Goal: Information Seeking & Learning: Compare options

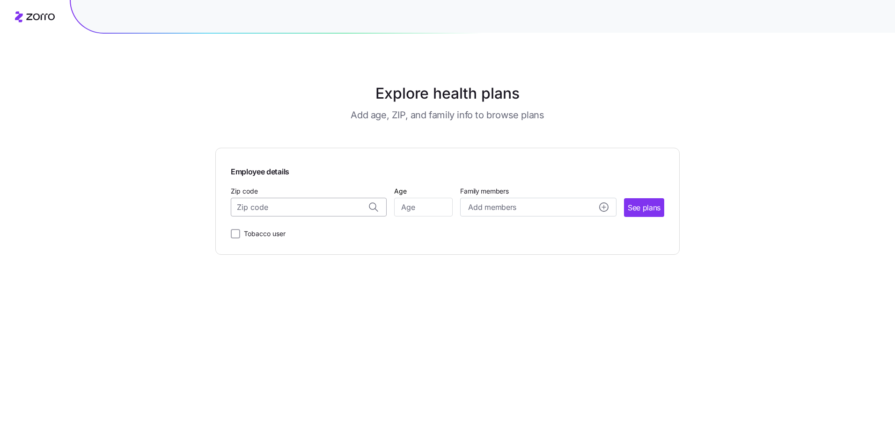
click at [348, 207] on input "Zip code" at bounding box center [309, 207] width 156 height 19
type input "17946"
click at [424, 208] on input "Age" at bounding box center [423, 207] width 58 height 19
type input "52"
click at [234, 237] on input "Tobacco user" at bounding box center [235, 233] width 9 height 9
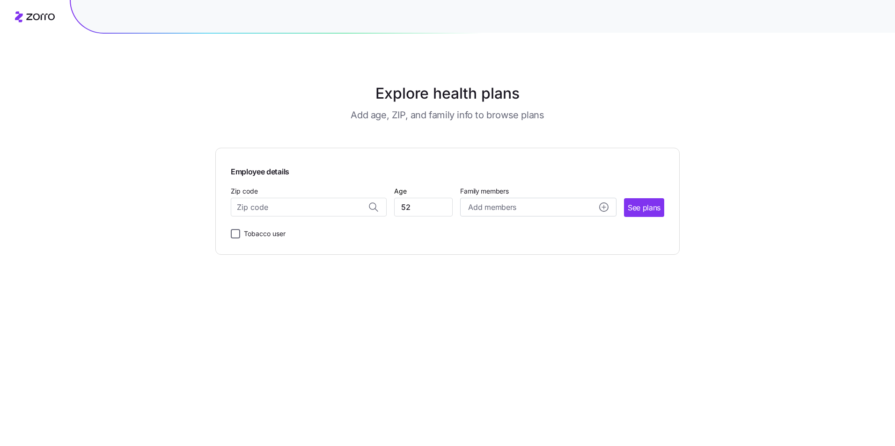
checkbox input "true"
click at [651, 208] on span "See plans" at bounding box center [643, 208] width 33 height 12
click at [340, 203] on input "Zip code" at bounding box center [309, 207] width 156 height 19
click at [346, 236] on span "17946, [GEOGRAPHIC_DATA], [GEOGRAPHIC_DATA]" at bounding box center [306, 232] width 131 height 12
type input "17946, [GEOGRAPHIC_DATA], [GEOGRAPHIC_DATA]"
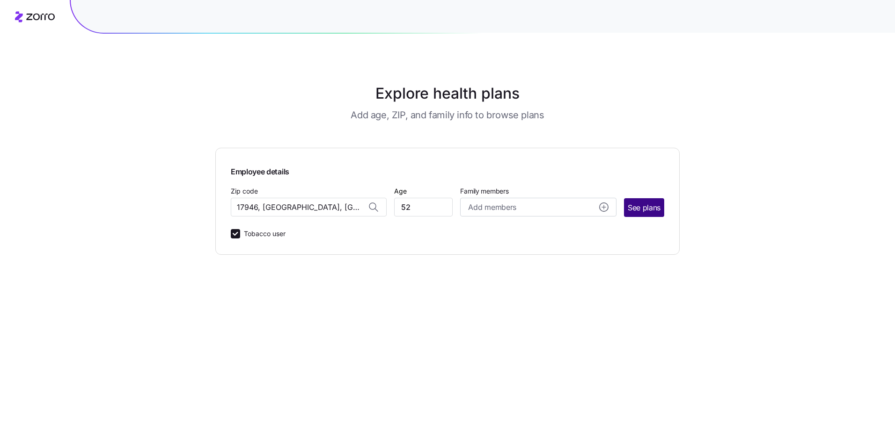
click at [643, 203] on span "See plans" at bounding box center [643, 208] width 33 height 12
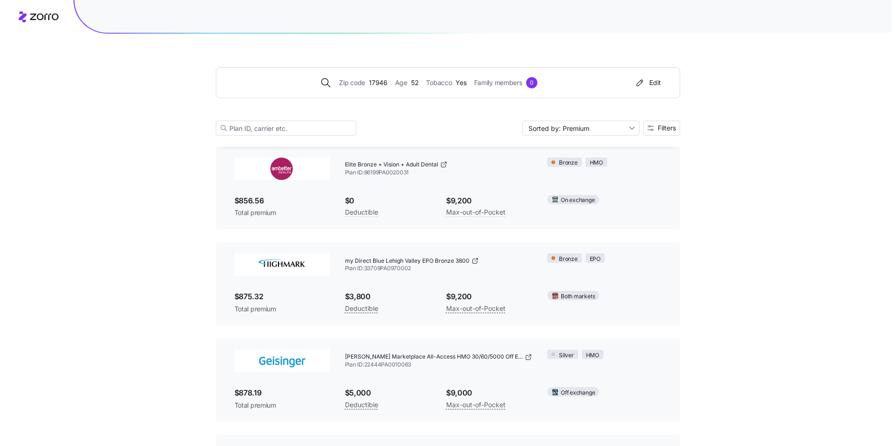
scroll to position [1597, 0]
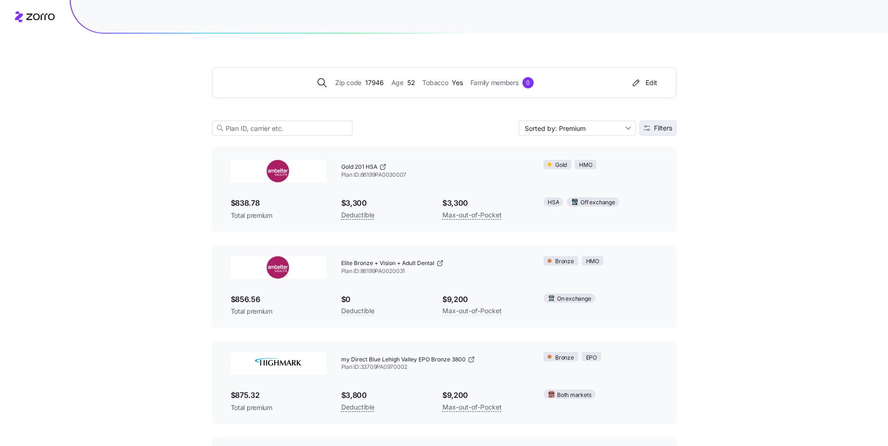
click at [652, 126] on span "Filters" at bounding box center [657, 128] width 29 height 7
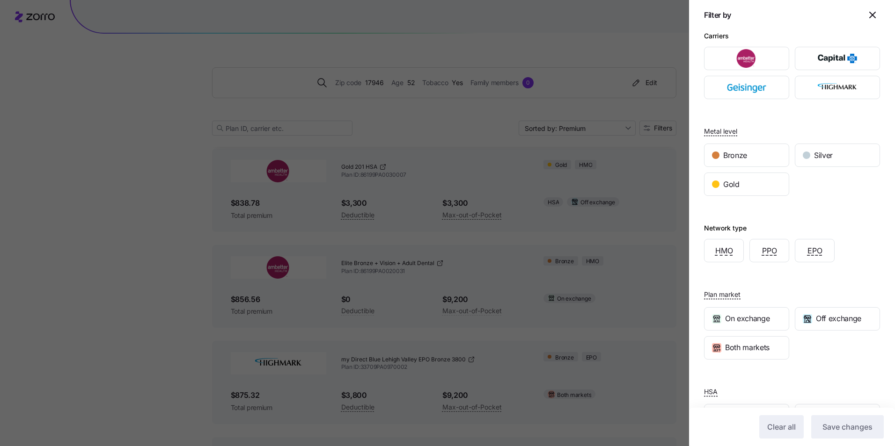
scroll to position [0, 0]
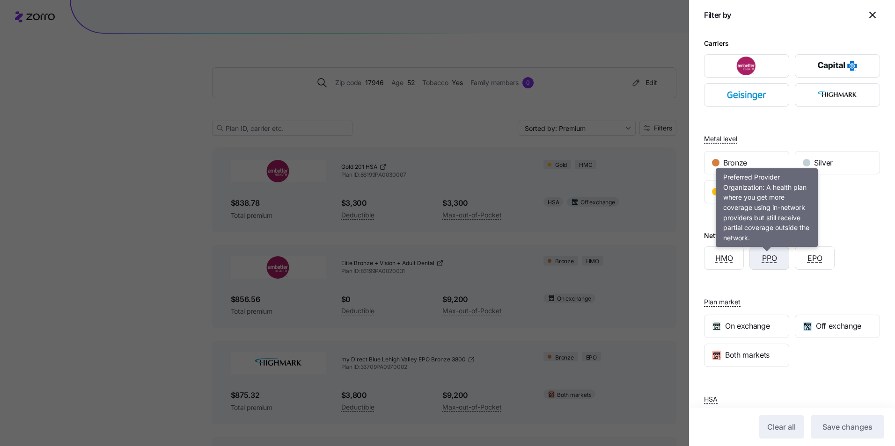
click at [770, 256] on span "PPO" at bounding box center [769, 259] width 15 height 12
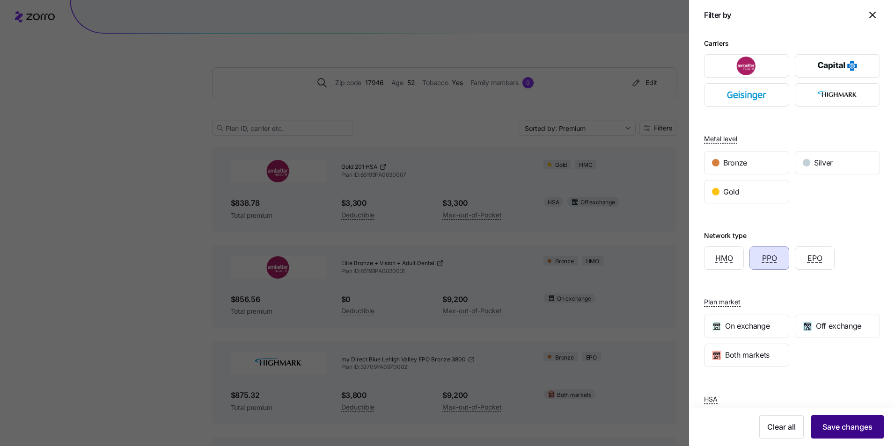
click at [822, 423] on span "Save changes" at bounding box center [847, 427] width 50 height 11
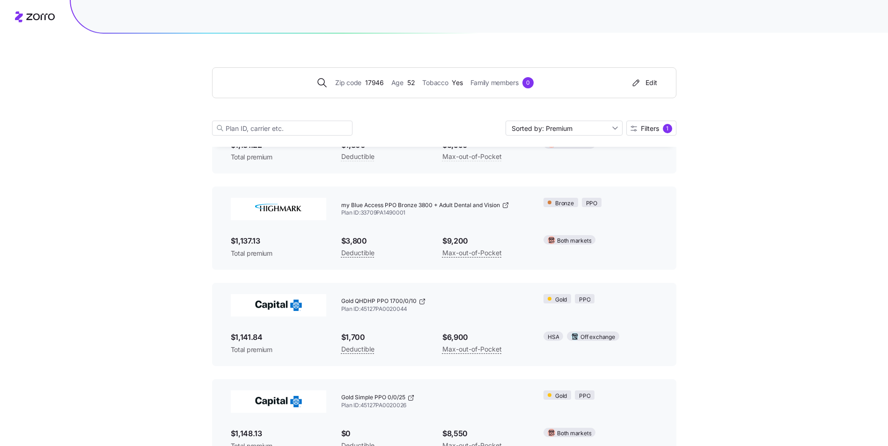
scroll to position [1284, 0]
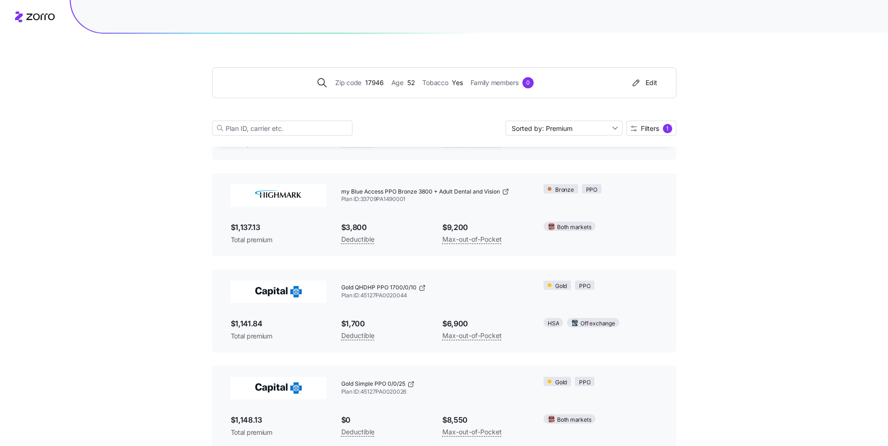
click at [363, 294] on span "Plan ID: 45127PA0020044" at bounding box center [435, 296] width 188 height 8
click at [383, 316] on div "$1,700 Deductible" at bounding box center [384, 330] width 101 height 38
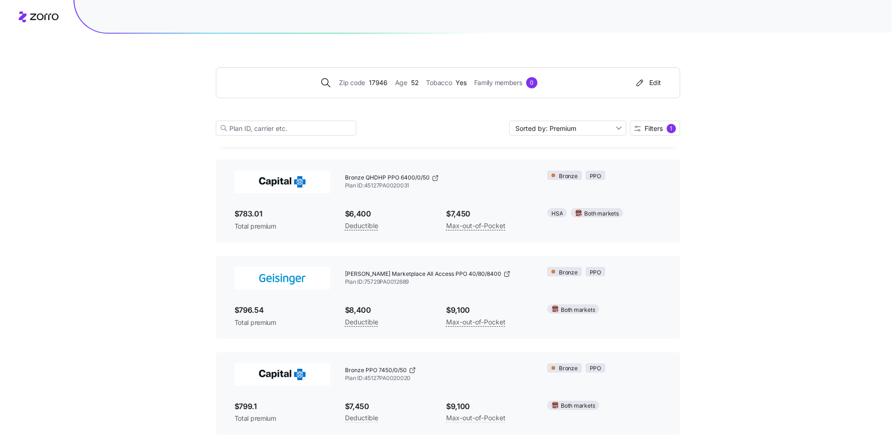
scroll to position [0, 0]
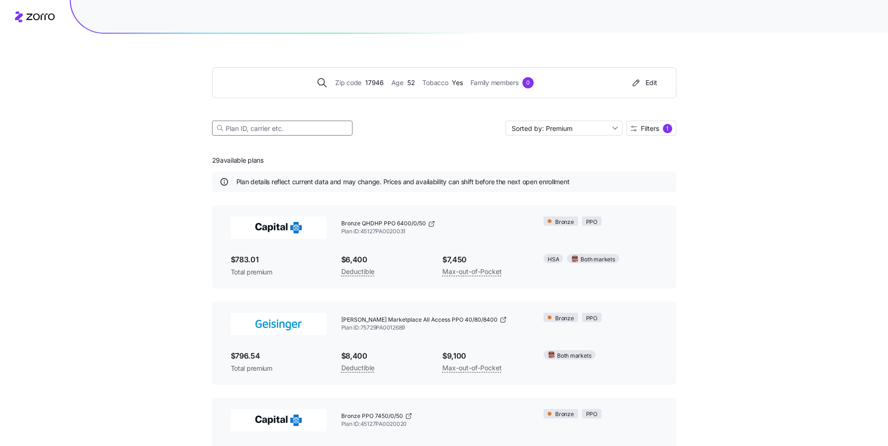
click at [276, 129] on input at bounding box center [282, 128] width 140 height 15
click at [662, 128] on span "Filters 1" at bounding box center [651, 128] width 42 height 9
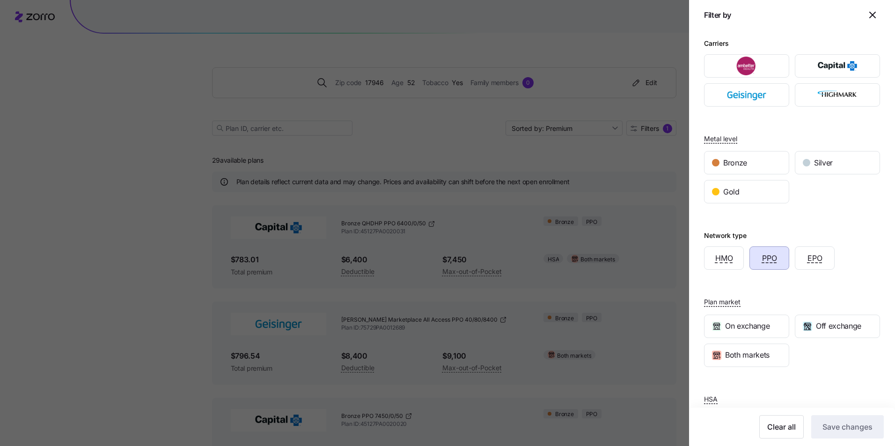
click at [485, 154] on div at bounding box center [447, 223] width 895 height 446
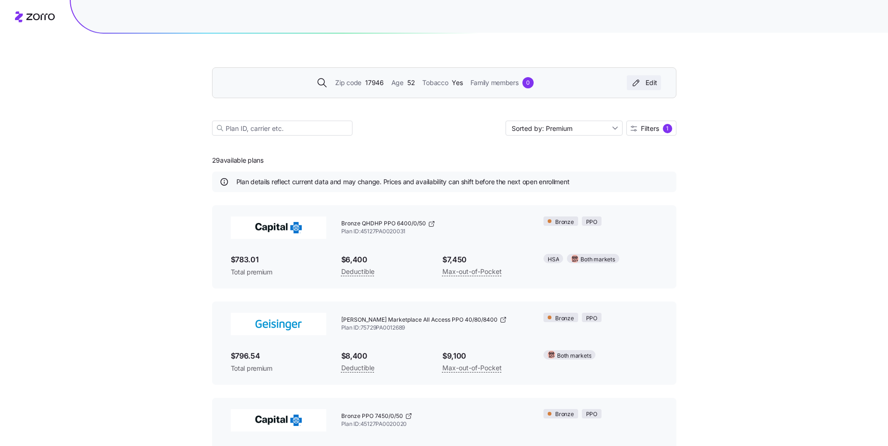
click at [649, 83] on div "Edit" at bounding box center [643, 82] width 27 height 9
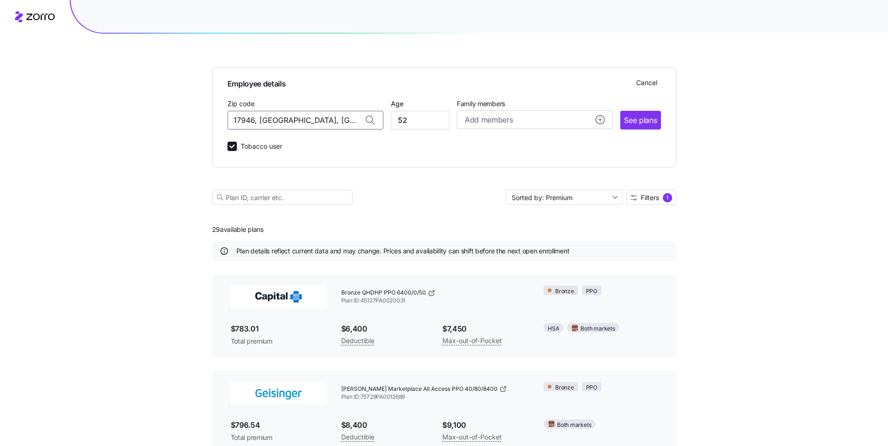
drag, startPoint x: 349, startPoint y: 119, endPoint x: 101, endPoint y: 119, distance: 247.5
type input "17946, [GEOGRAPHIC_DATA], [GEOGRAPHIC_DATA]"
click at [638, 122] on span "See plans" at bounding box center [640, 121] width 33 height 12
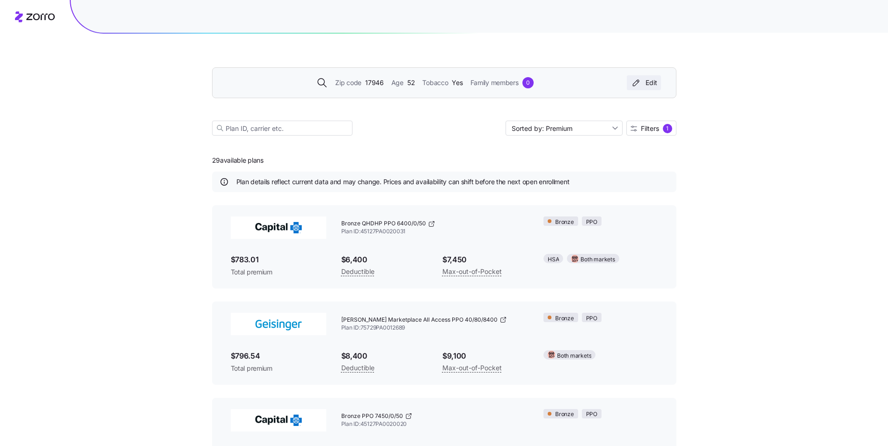
click at [652, 85] on div "Edit" at bounding box center [643, 82] width 27 height 9
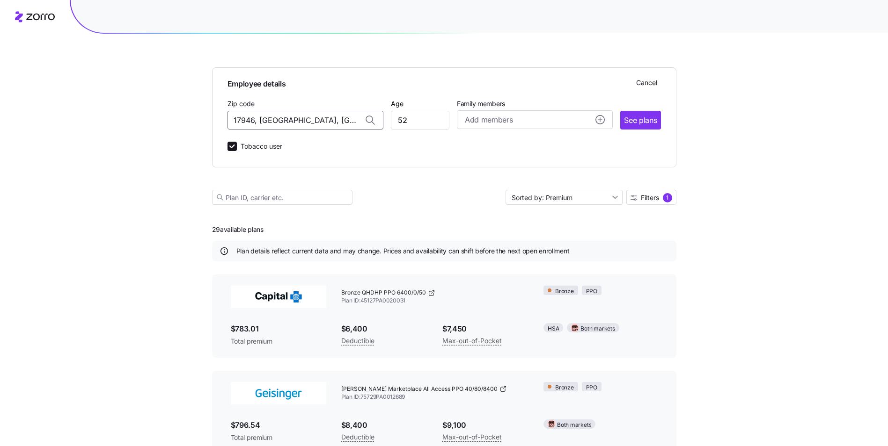
drag, startPoint x: 340, startPoint y: 119, endPoint x: 209, endPoint y: 123, distance: 131.1
click at [281, 146] on span "18660, Luzerne County, PA" at bounding box center [303, 145] width 131 height 12
type input "18660, Luzerne County, PA"
click at [638, 122] on span "See plans" at bounding box center [640, 121] width 33 height 12
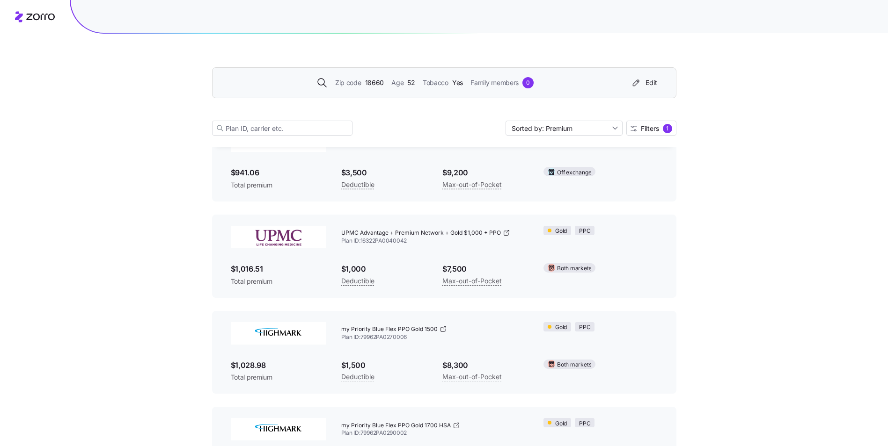
scroll to position [983, 0]
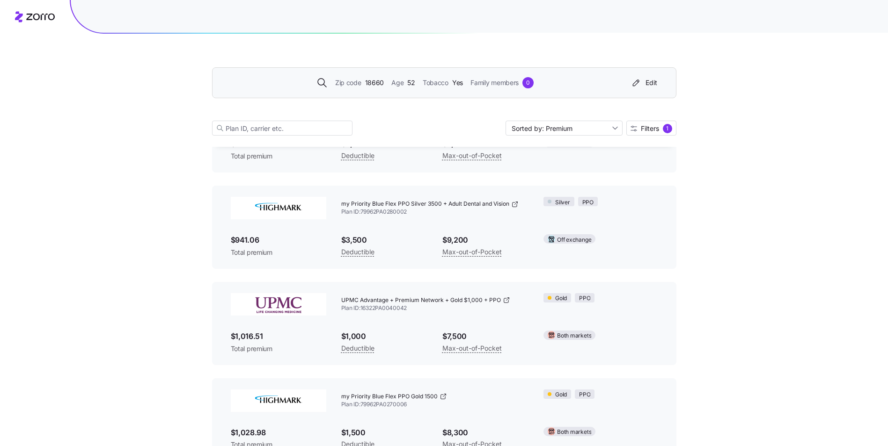
click at [296, 310] on img at bounding box center [278, 304] width 95 height 22
click at [521, 326] on div "$7,500 Max-out-of-Pocket" at bounding box center [485, 342] width 101 height 38
click at [410, 322] on div "UPMC Advantage + Premium Network + Gold $1,000 + PPO Plan ID: 16322PA0040042" at bounding box center [435, 304] width 203 height 37
click at [409, 324] on div "UPMC Advantage + Premium Network + Gold $1,000 + PPO Plan ID: 16322PA0040042 Go…" at bounding box center [444, 324] width 442 height 76
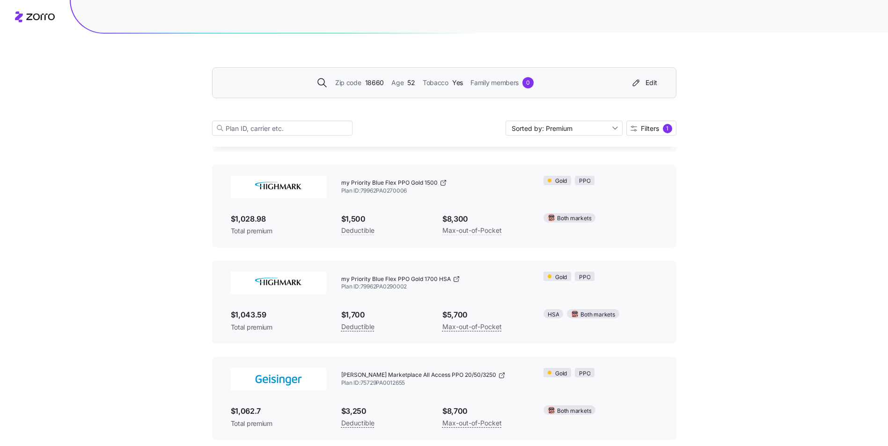
scroll to position [1217, 0]
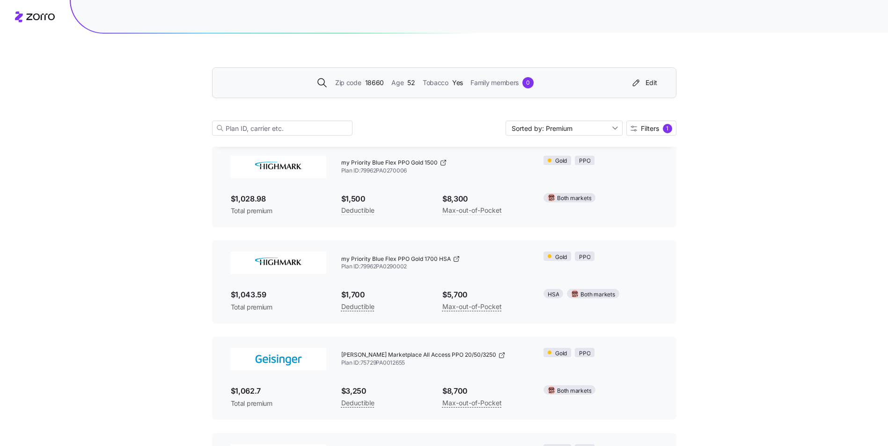
click at [178, 247] on div "Zip code 18660 Age 52 Tobacco Yes Family members 0 Edit Sorted by: Premium Filt…" at bounding box center [444, 34] width 888 height 2503
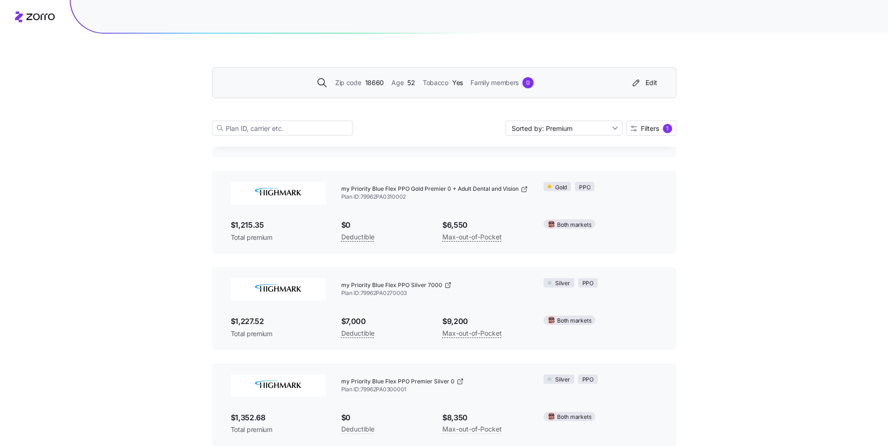
scroll to position [2059, 0]
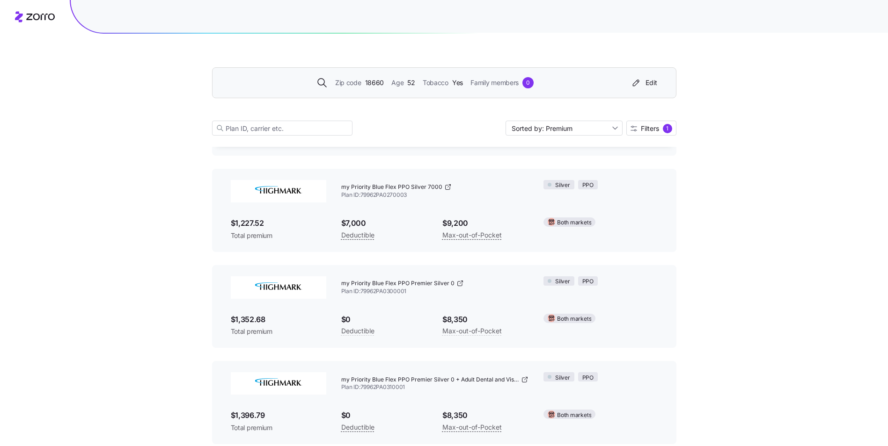
click at [277, 386] on img at bounding box center [278, 383] width 95 height 22
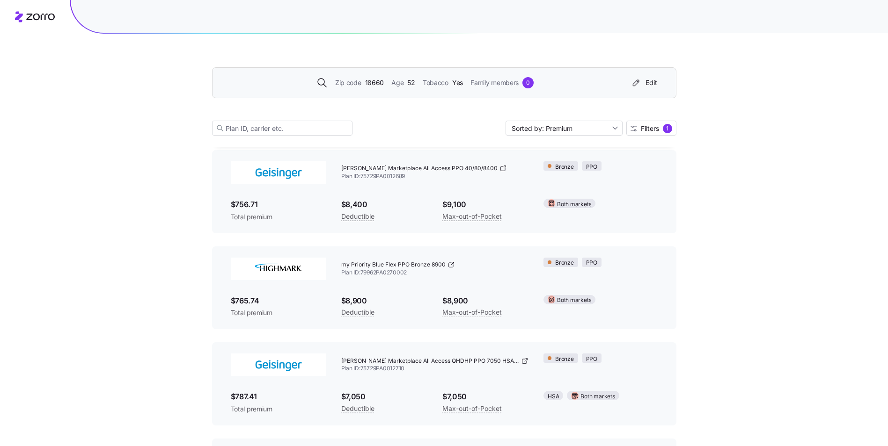
scroll to position [0, 0]
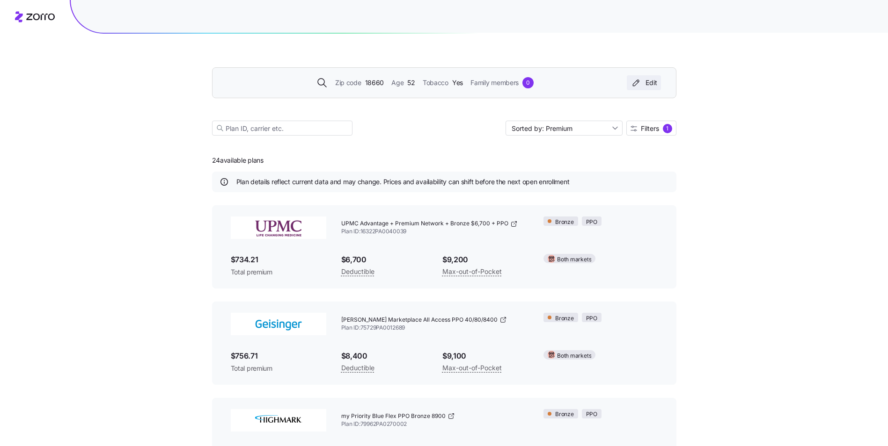
click at [653, 83] on div "Edit" at bounding box center [643, 82] width 27 height 9
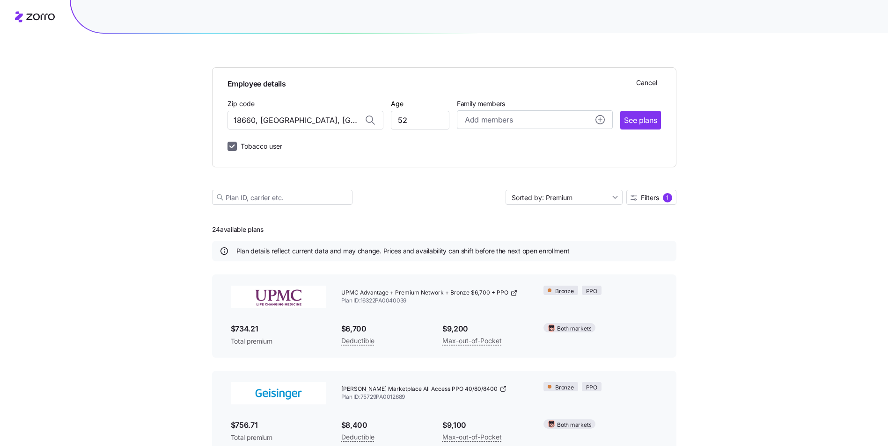
click at [234, 147] on input "Tobacco user" at bounding box center [231, 146] width 9 height 9
checkbox input "false"
click at [643, 125] on span "See plans" at bounding box center [640, 121] width 33 height 12
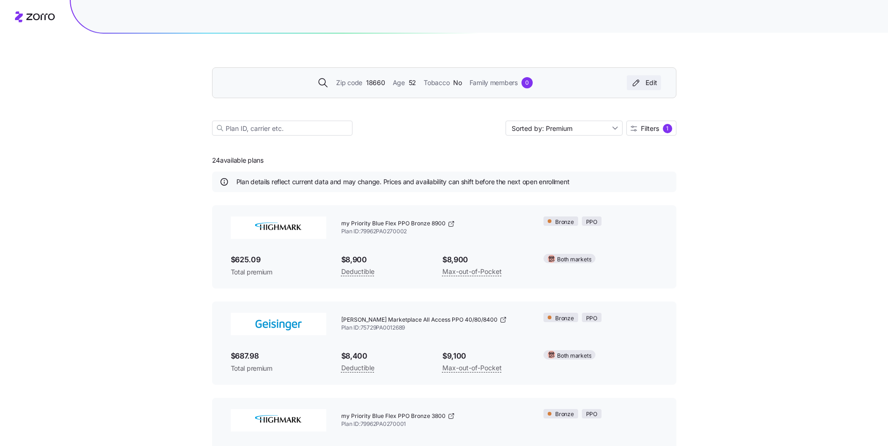
click at [649, 83] on div "Edit" at bounding box center [643, 82] width 27 height 9
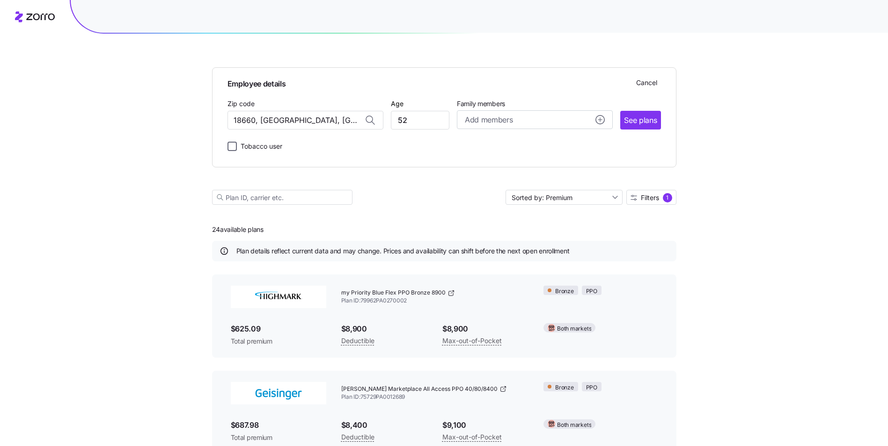
click at [231, 147] on input "Tobacco user" at bounding box center [231, 146] width 9 height 9
checkbox input "true"
drag, startPoint x: 636, startPoint y: 117, endPoint x: 628, endPoint y: 117, distance: 7.5
click at [636, 117] on span "See plans" at bounding box center [640, 121] width 33 height 12
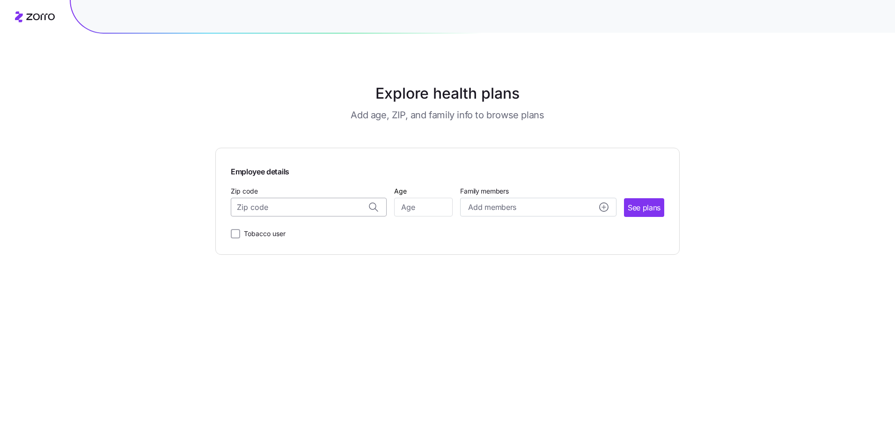
click at [304, 203] on input "Zip code" at bounding box center [309, 207] width 156 height 19
click at [270, 231] on span "17946, [GEOGRAPHIC_DATA], [GEOGRAPHIC_DATA]" at bounding box center [306, 232] width 131 height 12
type input "17946, [GEOGRAPHIC_DATA], [GEOGRAPHIC_DATA]"
click at [235, 233] on input "Tobacco user" at bounding box center [235, 233] width 9 height 9
checkbox input "true"
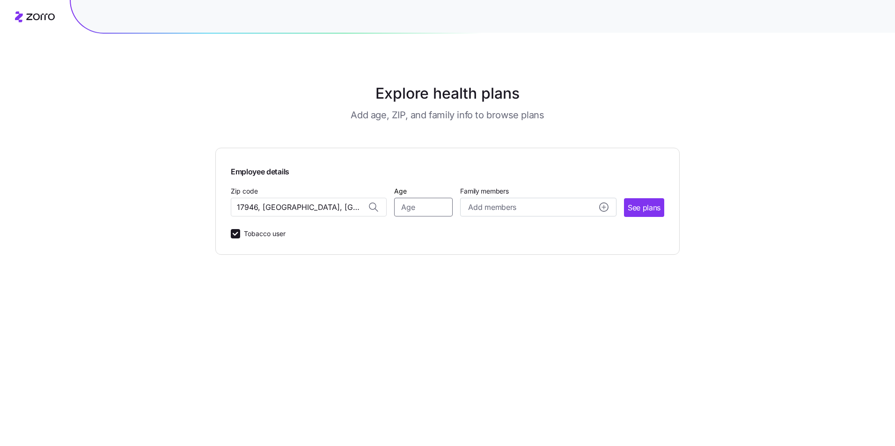
click at [412, 202] on input "Age" at bounding box center [423, 207] width 58 height 19
type input "53"
click at [490, 206] on span "Add members" at bounding box center [492, 208] width 48 height 12
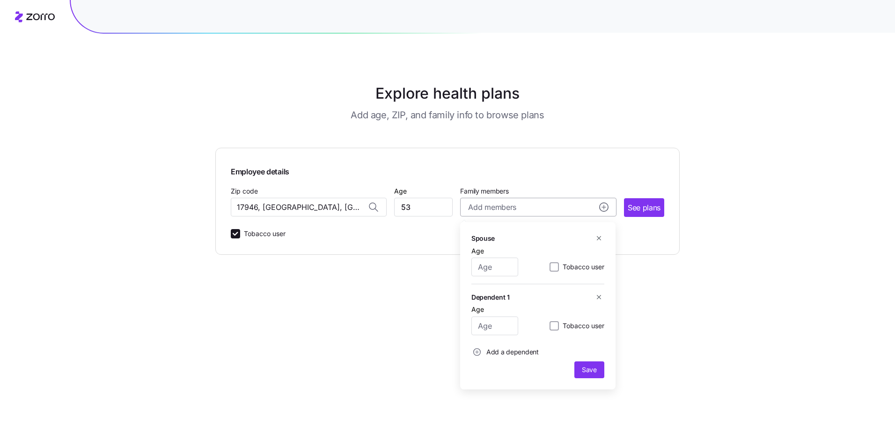
click at [490, 206] on span "Add members" at bounding box center [492, 208] width 48 height 12
click at [647, 207] on span "See plans" at bounding box center [643, 208] width 33 height 12
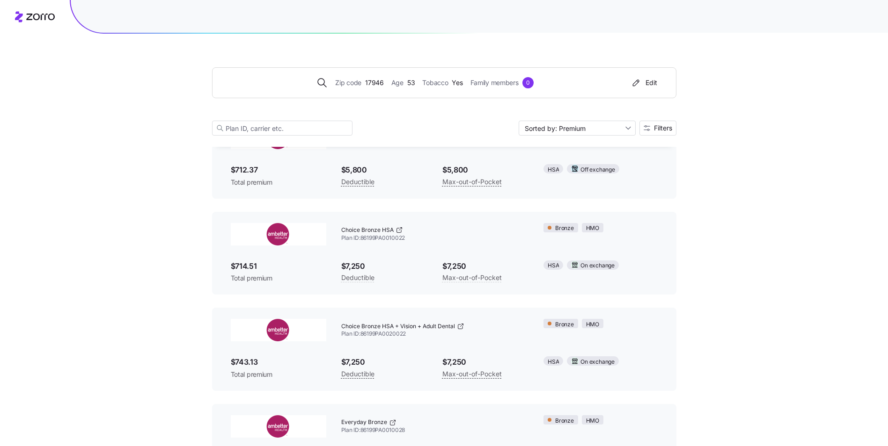
scroll to position [187, 0]
click at [374, 240] on span "Plan ID: 86199PA0010022" at bounding box center [435, 237] width 188 height 8
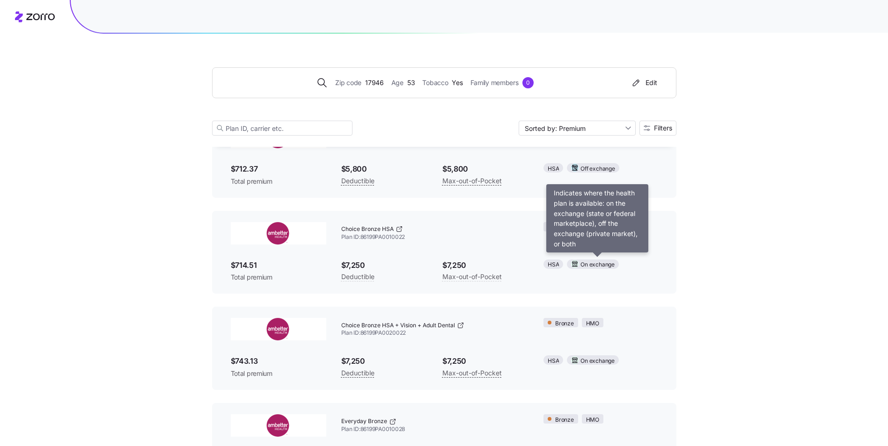
click at [598, 262] on span "On exchange" at bounding box center [597, 265] width 34 height 9
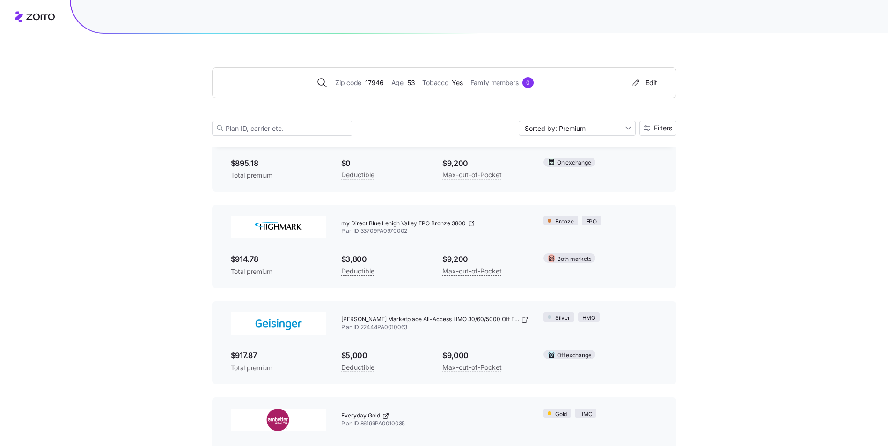
scroll to position [1520, 0]
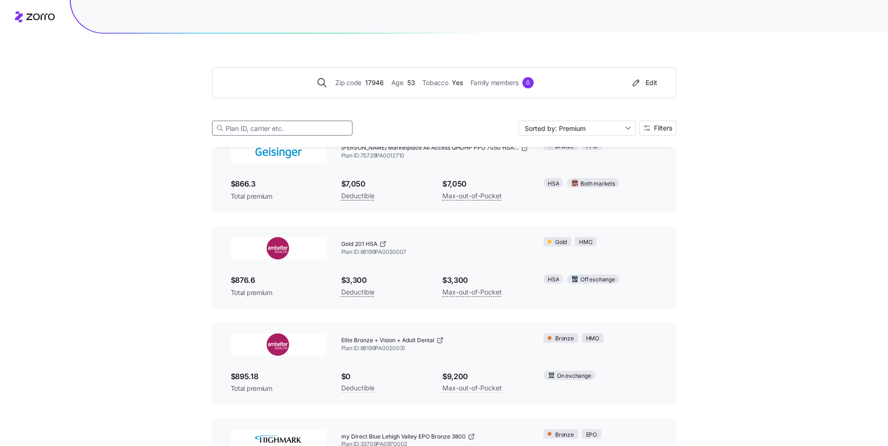
click at [292, 126] on input at bounding box center [282, 128] width 140 height 15
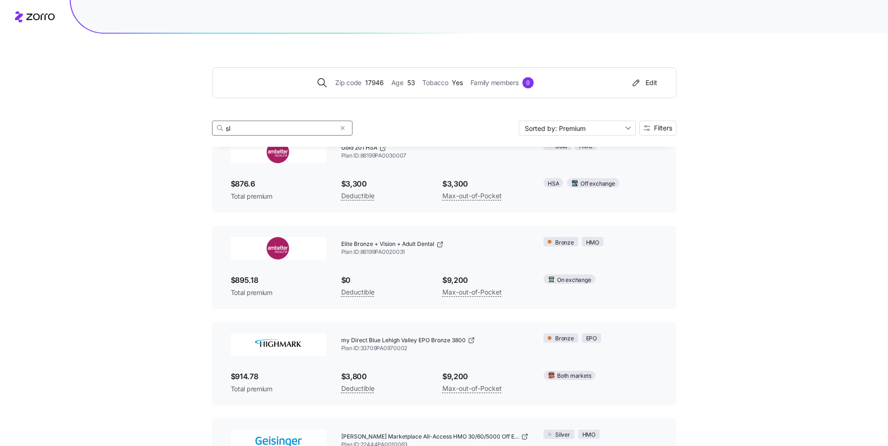
scroll to position [0, 0]
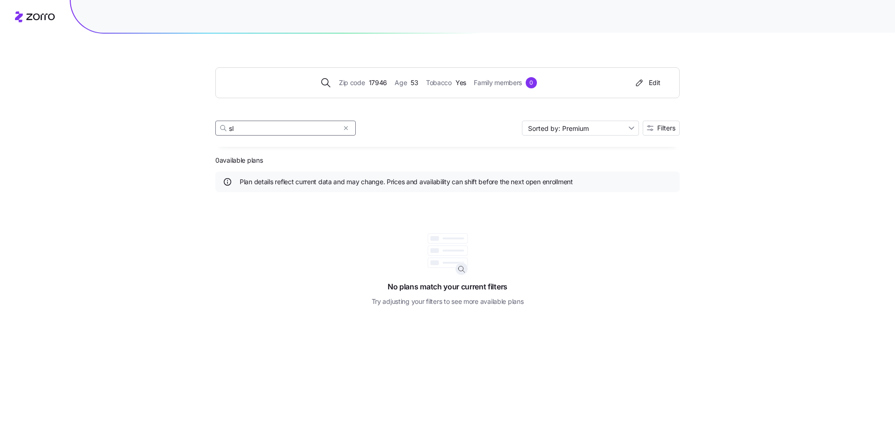
type input "s"
type input "j"
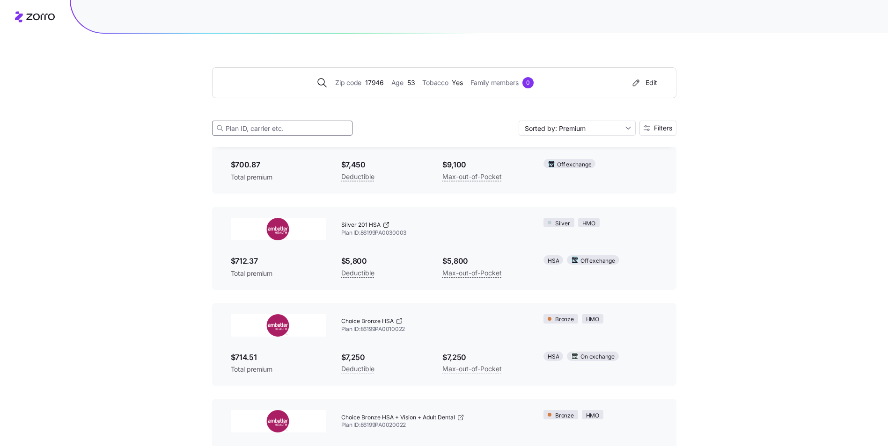
scroll to position [47, 0]
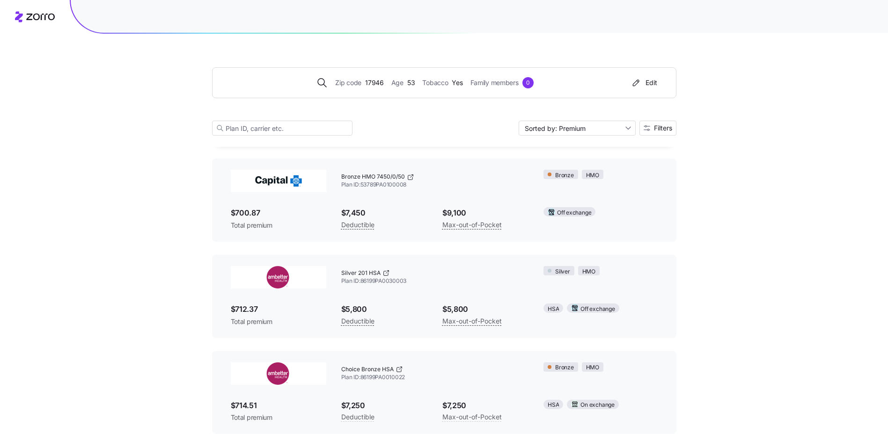
click at [265, 186] on img at bounding box center [278, 181] width 95 height 22
click at [246, 222] on span "Total premium" at bounding box center [278, 225] width 95 height 9
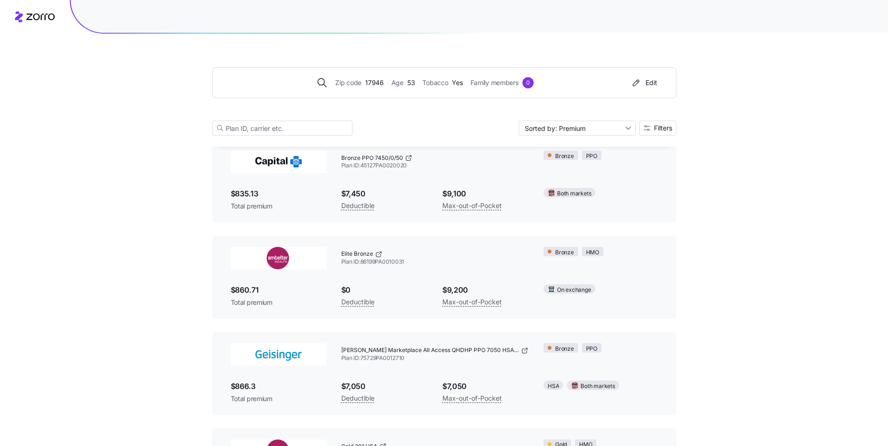
scroll to position [1404, 0]
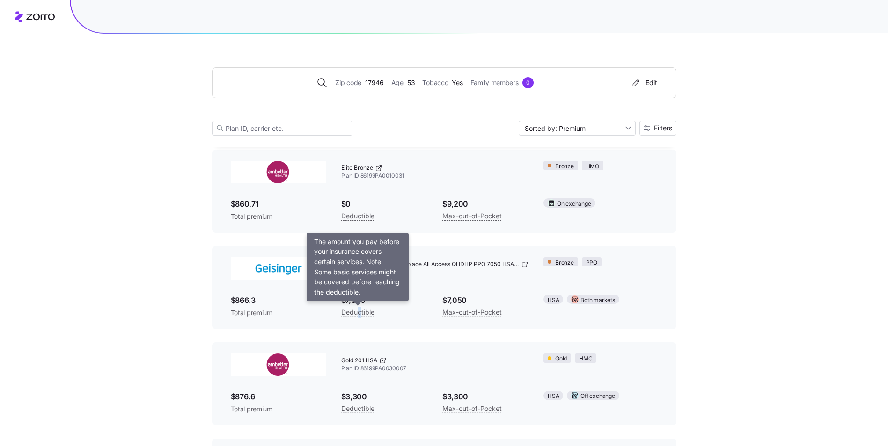
click at [360, 313] on span "Deductible" at bounding box center [357, 312] width 33 height 11
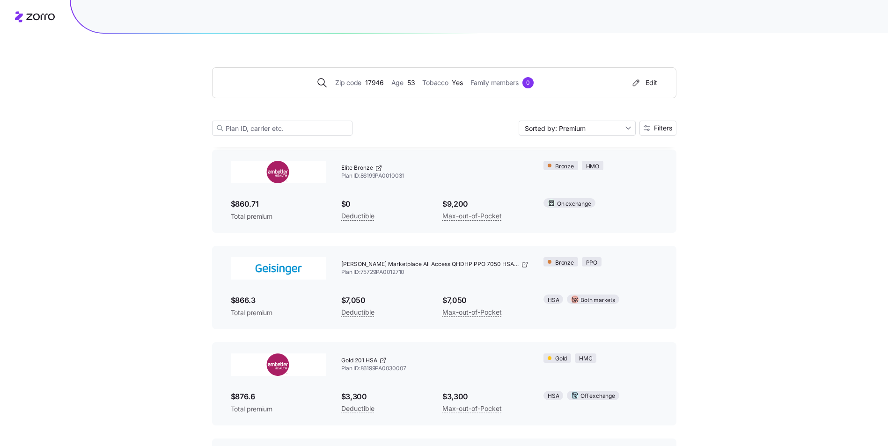
drag, startPoint x: 360, startPoint y: 313, endPoint x: 405, endPoint y: 313, distance: 44.9
click at [405, 313] on div "Deductible" at bounding box center [384, 312] width 86 height 12
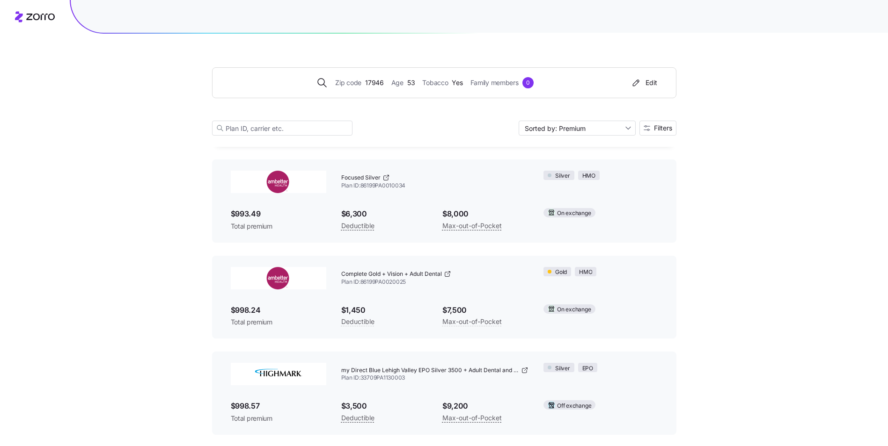
scroll to position [3135, 0]
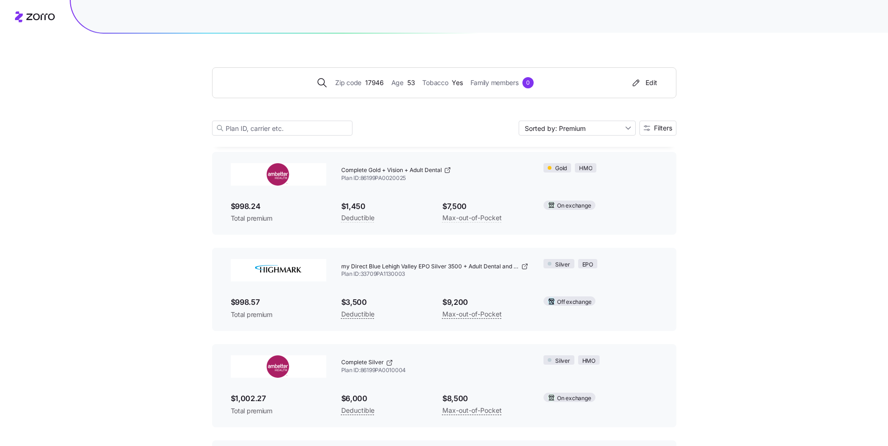
click at [293, 273] on img at bounding box center [278, 270] width 95 height 22
click at [554, 266] on div "Silver" at bounding box center [558, 263] width 31 height 9
click at [579, 265] on div "EPO" at bounding box center [587, 263] width 19 height 9
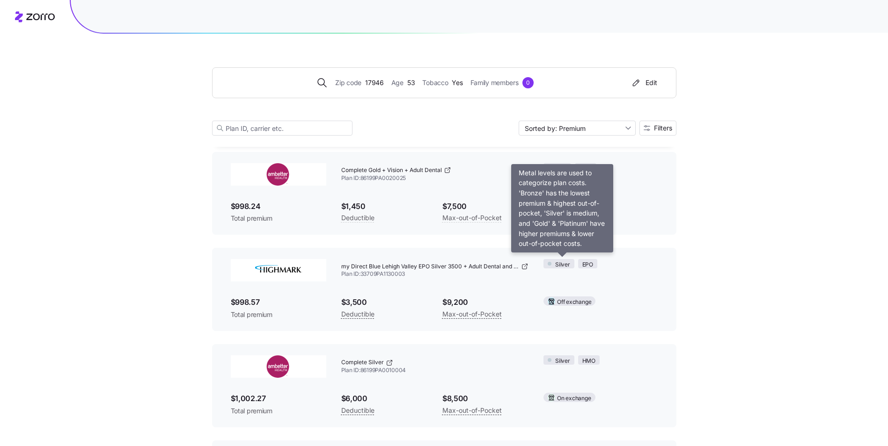
click at [561, 265] on span "Silver" at bounding box center [562, 265] width 15 height 9
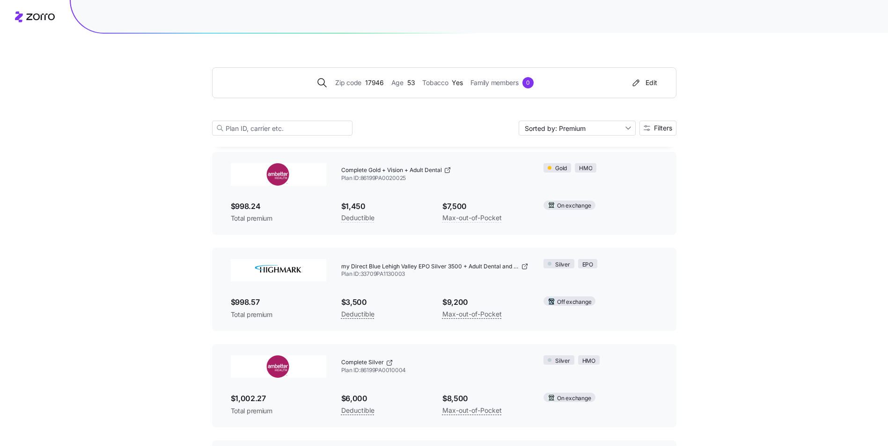
click at [443, 281] on div "my Direct Blue Lehigh Valley EPO Silver 3500 + Adult Dental and Vision Plan ID:…" at bounding box center [435, 270] width 188 height 22
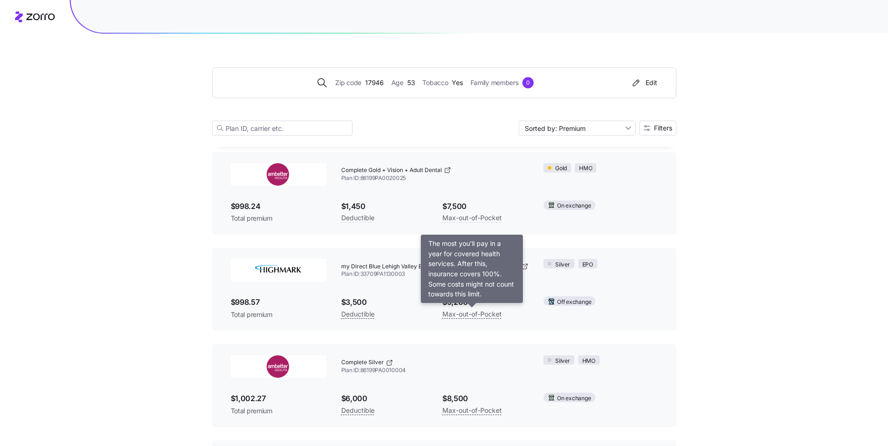
click at [456, 313] on span "Max-out-of-Pocket" at bounding box center [471, 314] width 59 height 11
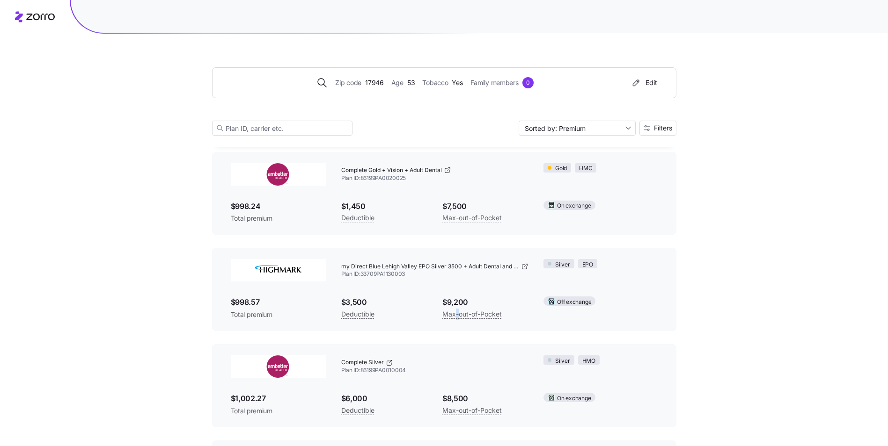
click at [456, 313] on span "Max-out-of-Pocket" at bounding box center [471, 314] width 59 height 11
drag, startPoint x: 456, startPoint y: 313, endPoint x: 416, endPoint y: 308, distance: 40.6
click at [416, 308] on div "Deductible" at bounding box center [384, 314] width 86 height 12
click at [416, 307] on span "$3,500" at bounding box center [384, 303] width 86 height 12
click at [415, 305] on span "$3,500" at bounding box center [384, 303] width 86 height 12
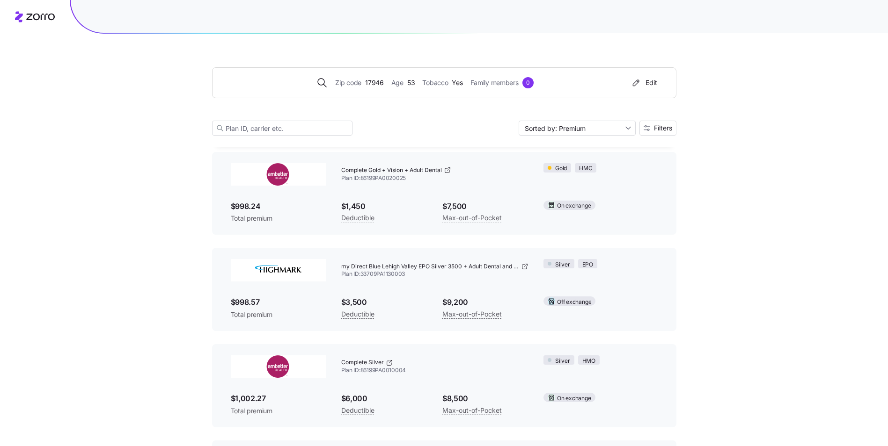
drag, startPoint x: 415, startPoint y: 303, endPoint x: 395, endPoint y: 292, distance: 22.4
click at [395, 292] on div "$3,500 Deductible" at bounding box center [384, 308] width 101 height 38
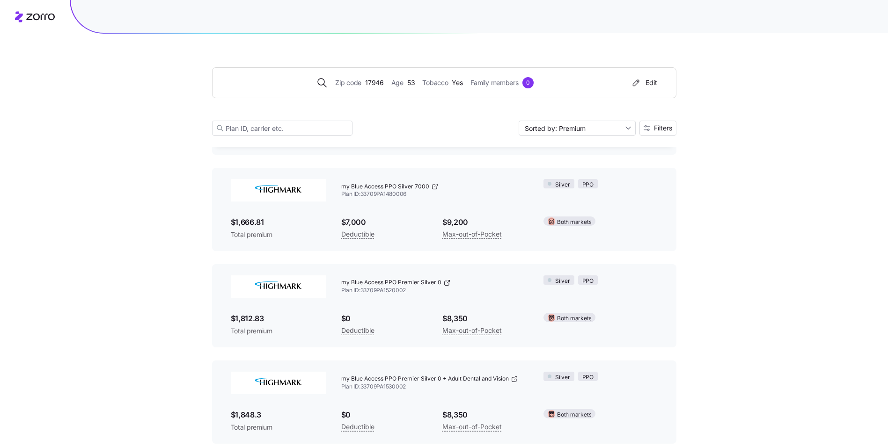
scroll to position [7462, 0]
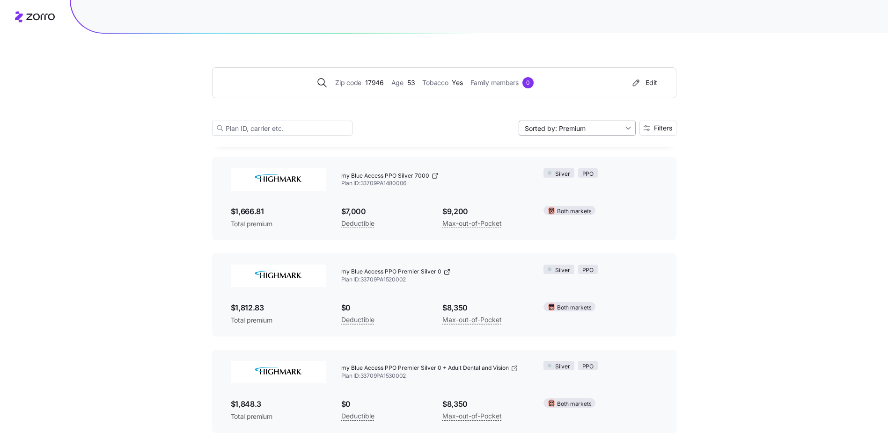
click at [624, 129] on input "Sorted by: Premium" at bounding box center [576, 128] width 117 height 15
click at [624, 129] on div "Sorted by: Premium" at bounding box center [576, 128] width 117 height 15
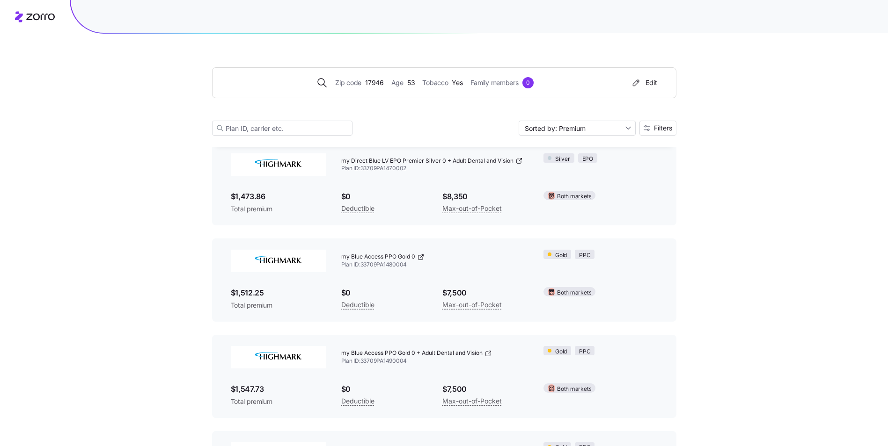
scroll to position [6901, 0]
click at [292, 255] on img at bounding box center [278, 259] width 95 height 22
click at [380, 253] on span "my Direct Blue LV EPO Premier Silver 0 + Adult Dental and Vision" at bounding box center [427, 256] width 172 height 8
click at [410, 276] on div "my Direct Blue LV EPO Premier Silver 0 + Adult Dental and Vision Plan ID: 33709…" at bounding box center [435, 259] width 203 height 37
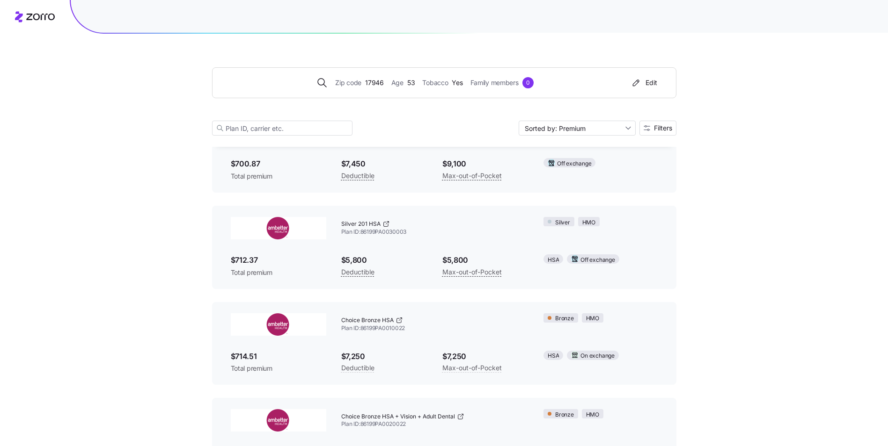
scroll to position [0, 0]
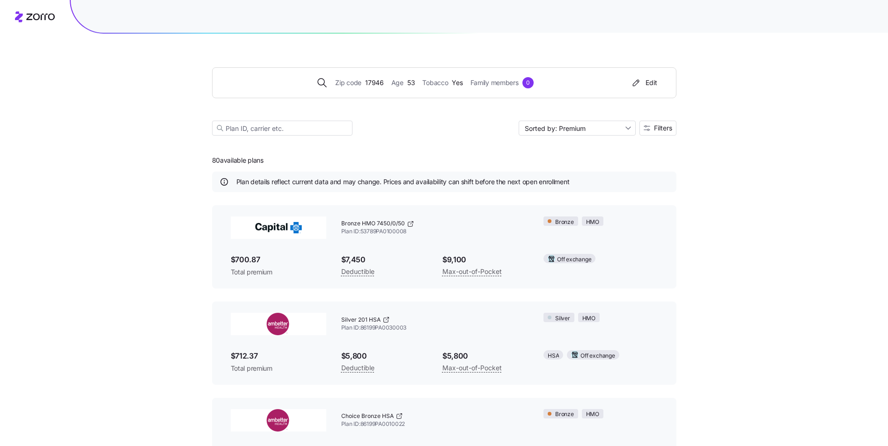
click at [336, 219] on div "Bronze HMO 7450/0/50 Plan ID: 53789PA0100008" at bounding box center [435, 227] width 203 height 37
click at [382, 225] on span "Bronze HMO 7450/0/50" at bounding box center [373, 224] width 64 height 8
click at [380, 225] on span "Bronze HMO 7450/0/50" at bounding box center [373, 224] width 64 height 8
drag, startPoint x: 380, startPoint y: 225, endPoint x: 305, endPoint y: 223, distance: 75.3
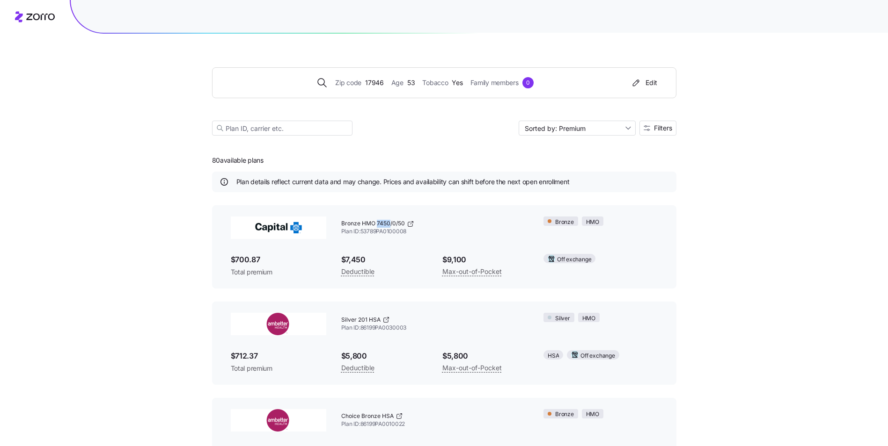
click at [305, 223] on img at bounding box center [278, 228] width 95 height 22
click at [288, 226] on img at bounding box center [278, 228] width 95 height 22
click at [287, 226] on img at bounding box center [278, 228] width 95 height 22
drag, startPoint x: 287, startPoint y: 226, endPoint x: 305, endPoint y: 258, distance: 36.6
click at [305, 258] on span "$700.87" at bounding box center [278, 260] width 95 height 12
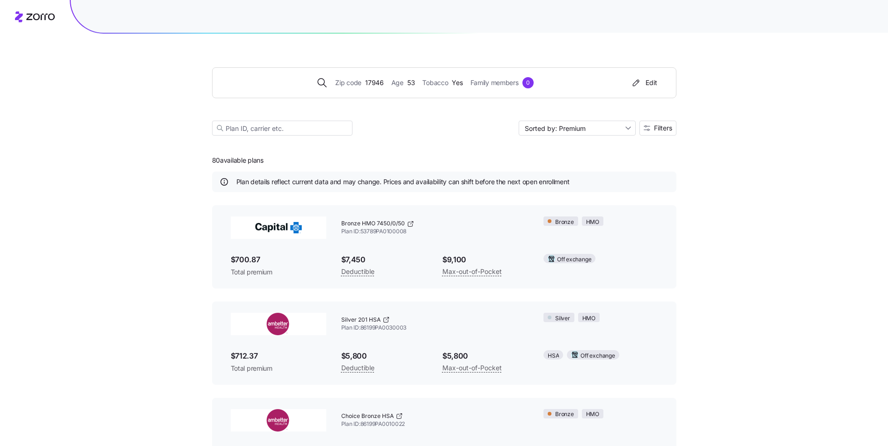
click at [249, 262] on span "$700.87" at bounding box center [278, 260] width 95 height 12
click at [250, 274] on span "Total premium" at bounding box center [278, 272] width 95 height 9
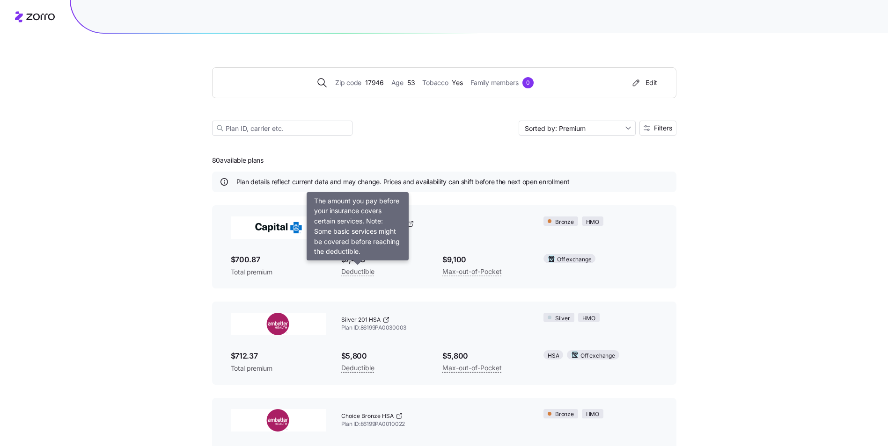
click at [364, 271] on span "Deductible" at bounding box center [357, 271] width 33 height 11
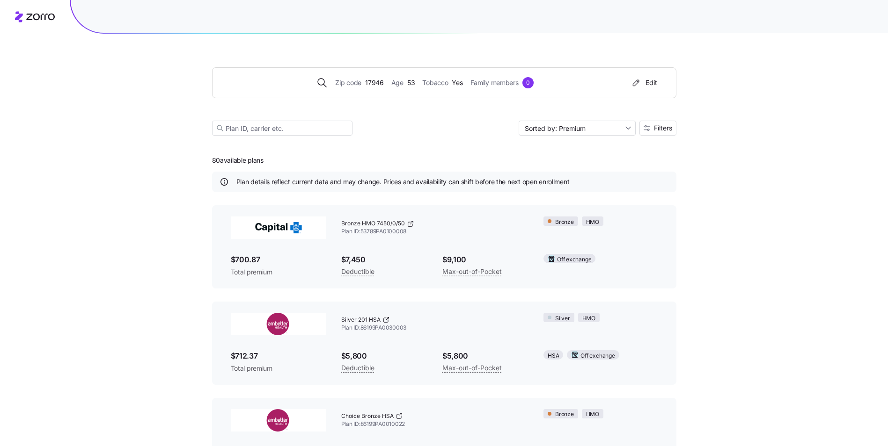
drag, startPoint x: 364, startPoint y: 271, endPoint x: 430, endPoint y: 265, distance: 66.3
click at [431, 265] on div "$7,450 Deductible" at bounding box center [384, 266] width 101 height 38
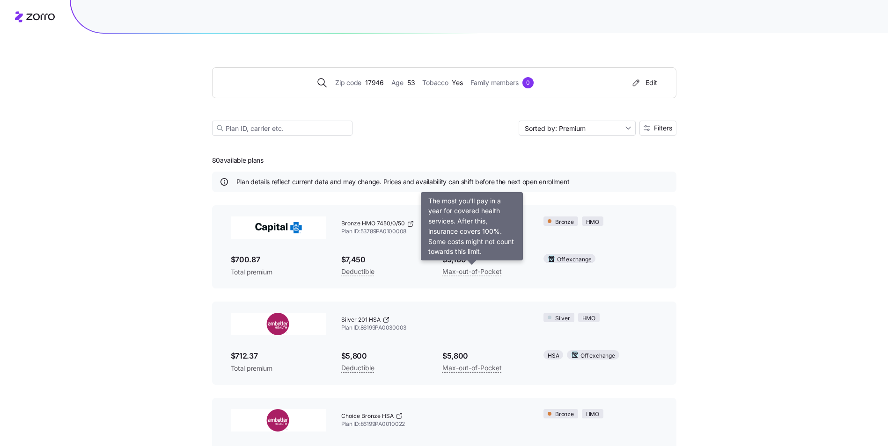
click at [477, 265] on span "$9,100" at bounding box center [485, 260] width 86 height 12
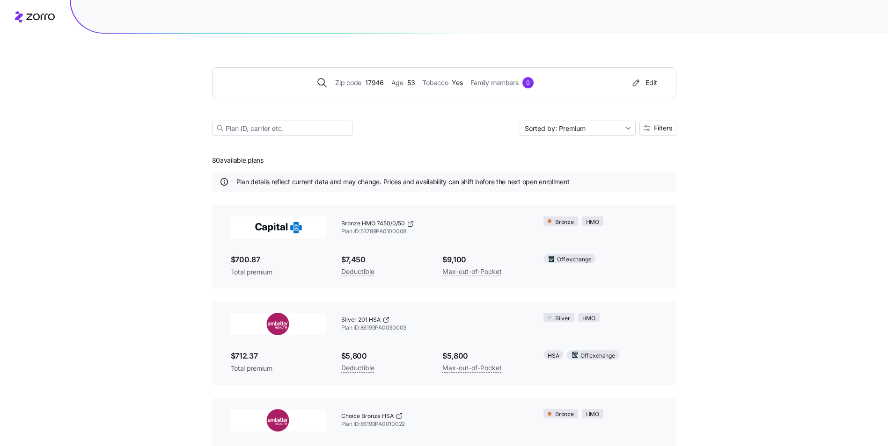
click at [553, 261] on icon at bounding box center [551, 258] width 4 height 5
drag, startPoint x: 480, startPoint y: 360, endPoint x: 472, endPoint y: 358, distance: 8.3
click at [478, 359] on span "$5,800" at bounding box center [485, 356] width 86 height 12
drag, startPoint x: 467, startPoint y: 360, endPoint x: 460, endPoint y: 361, distance: 7.6
click at [460, 361] on span "$5,800" at bounding box center [485, 356] width 86 height 12
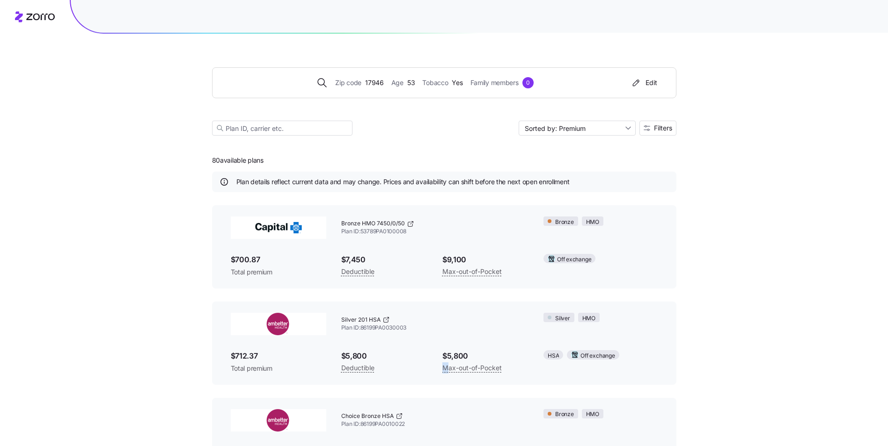
drag, startPoint x: 460, startPoint y: 361, endPoint x: 445, endPoint y: 364, distance: 14.7
click at [445, 364] on div "Max-out-of-Pocket" at bounding box center [485, 368] width 86 height 12
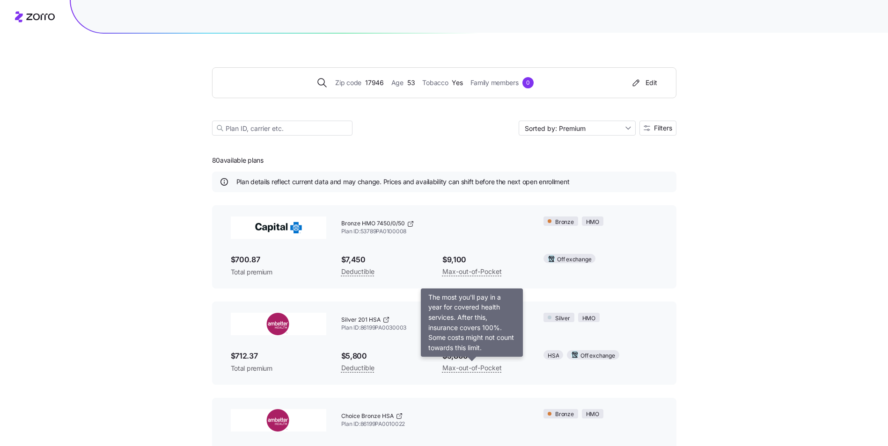
drag, startPoint x: 445, startPoint y: 364, endPoint x: 390, endPoint y: 363, distance: 55.7
click at [390, 363] on div "Deductible" at bounding box center [384, 368] width 86 height 12
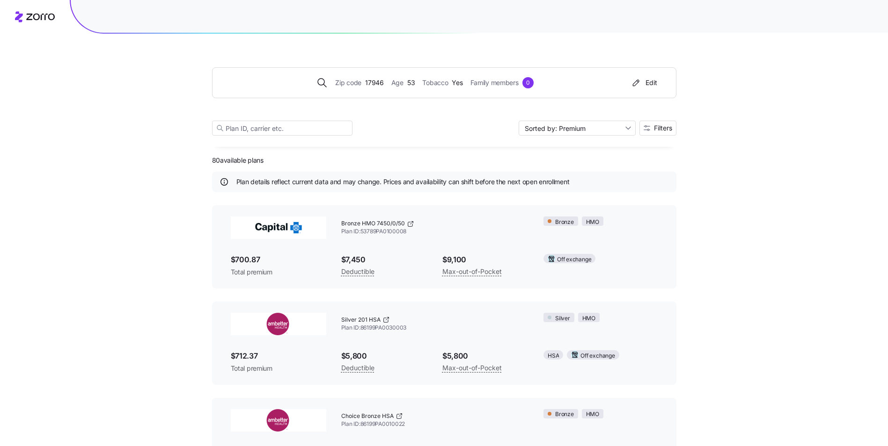
scroll to position [234, 0]
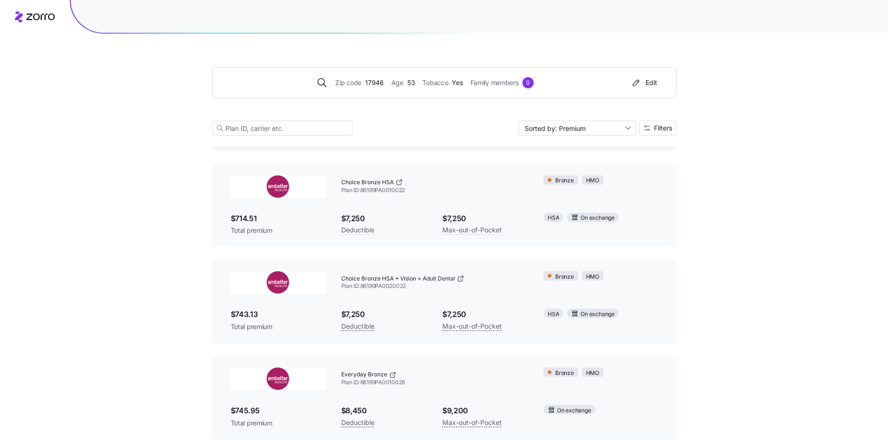
click at [396, 307] on div "$7,250 Deductible" at bounding box center [384, 320] width 101 height 38
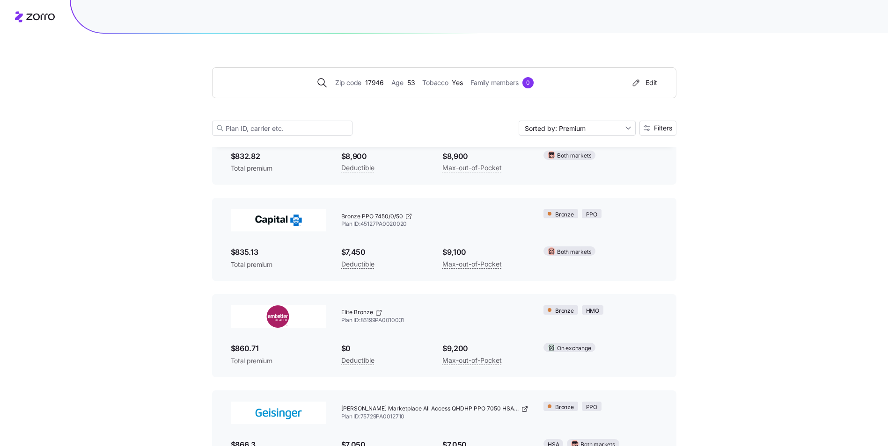
scroll to position [1357, 0]
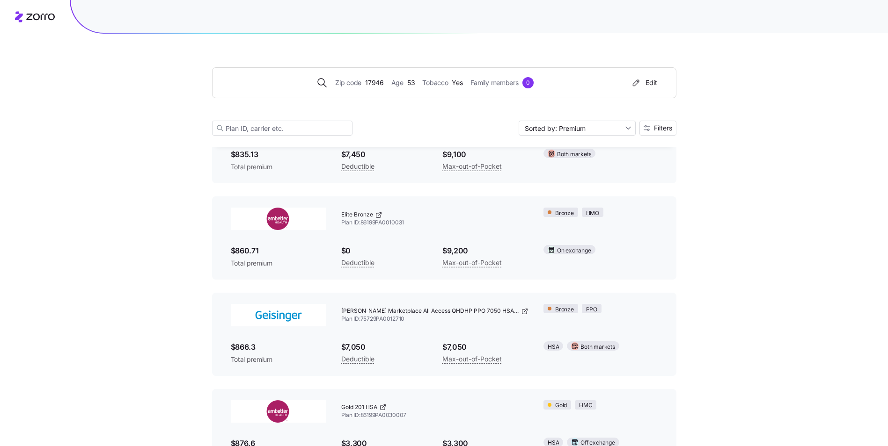
click at [352, 215] on span "Elite Bronze" at bounding box center [357, 215] width 32 height 8
click at [398, 219] on div "Elite Bronze" at bounding box center [435, 215] width 188 height 8
click at [400, 254] on span "$0" at bounding box center [384, 251] width 86 height 12
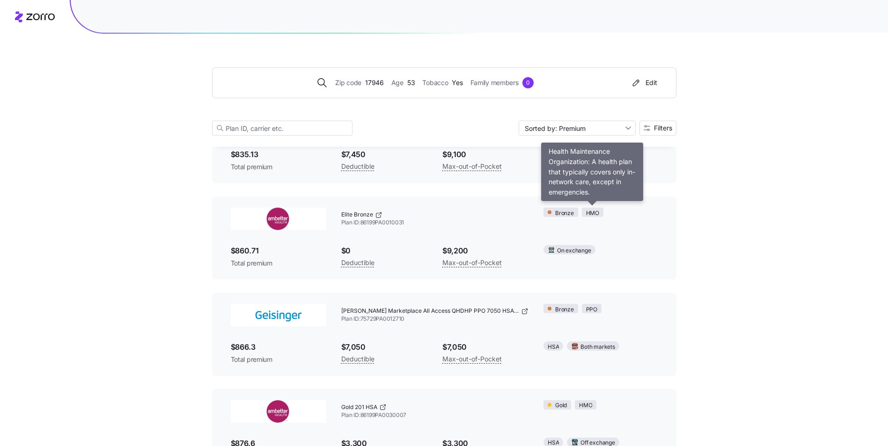
click at [592, 210] on span "HMO" at bounding box center [592, 213] width 13 height 9
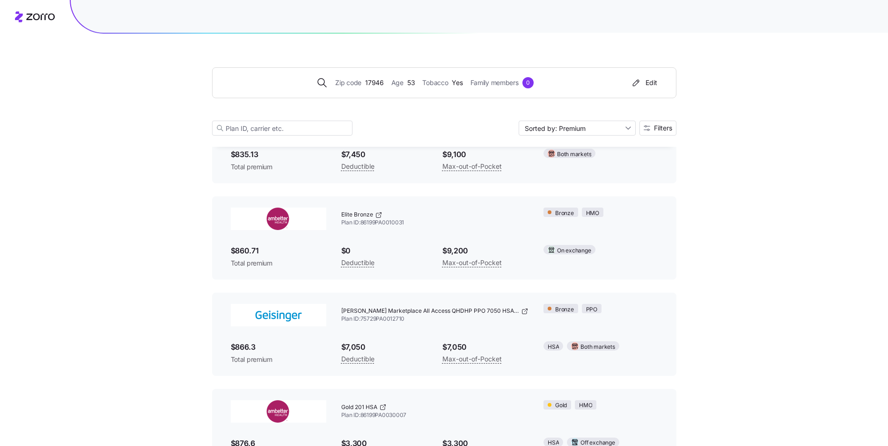
click at [501, 224] on span "Plan ID: 86199PA0010031" at bounding box center [435, 223] width 188 height 8
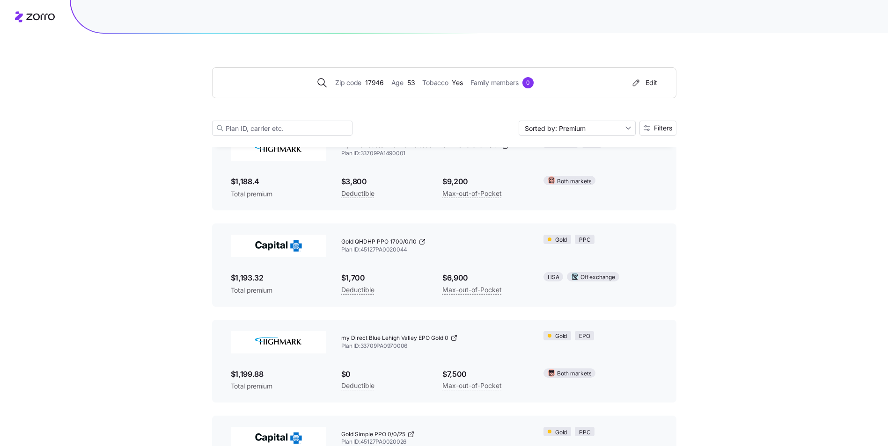
scroll to position [5381, 0]
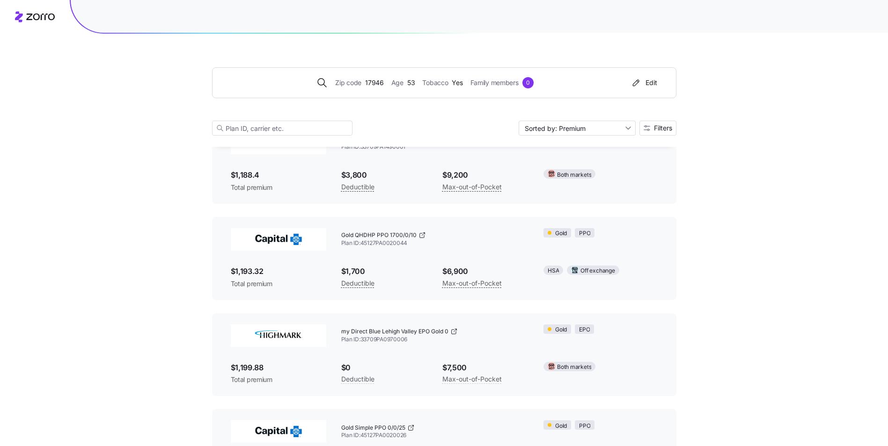
click at [405, 328] on span "my Direct Blue Lehigh Valley EPO Gold 0" at bounding box center [394, 332] width 107 height 8
click at [375, 333] on span "my Direct Blue Lehigh Valley EPO Gold 0" at bounding box center [394, 332] width 107 height 8
drag, startPoint x: 375, startPoint y: 333, endPoint x: 292, endPoint y: 329, distance: 82.9
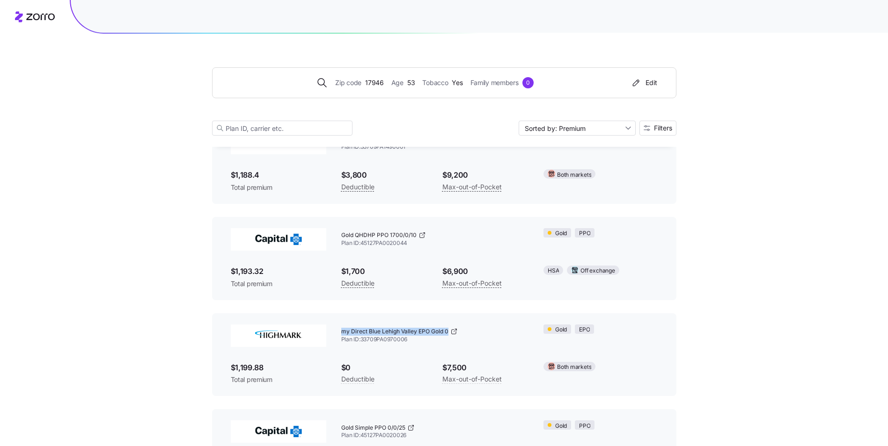
click at [292, 329] on img at bounding box center [278, 336] width 95 height 22
click at [287, 340] on img at bounding box center [278, 336] width 95 height 22
click at [453, 331] on icon at bounding box center [453, 331] width 7 height 7
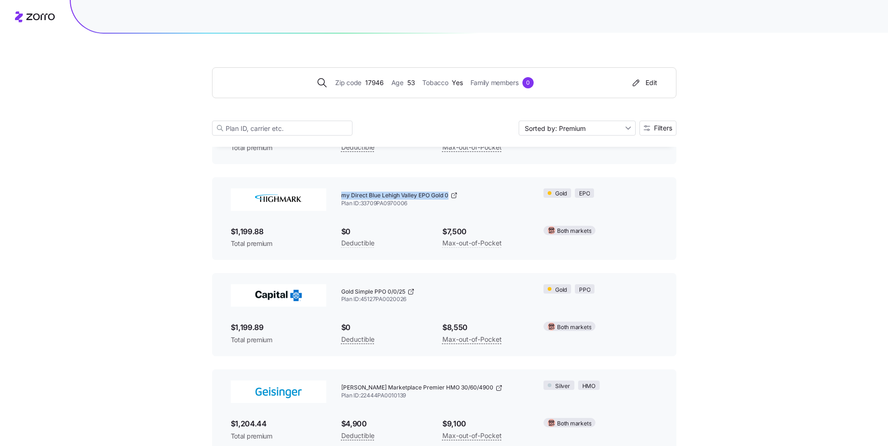
scroll to position [5521, 0]
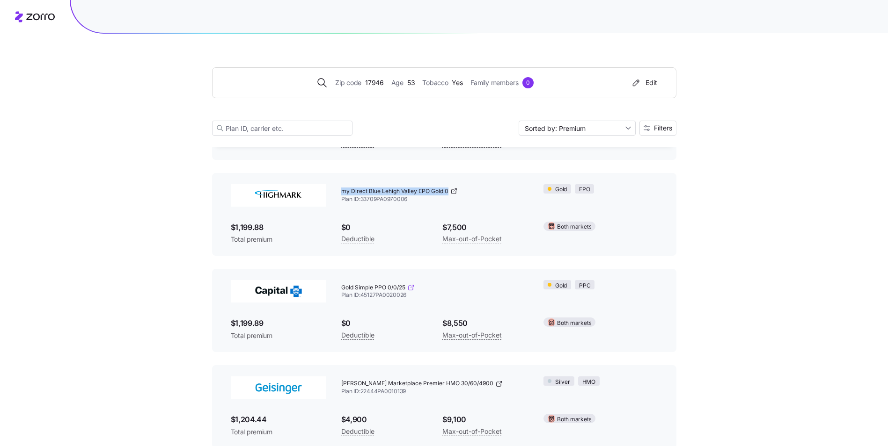
click at [412, 287] on icon at bounding box center [410, 287] width 7 height 7
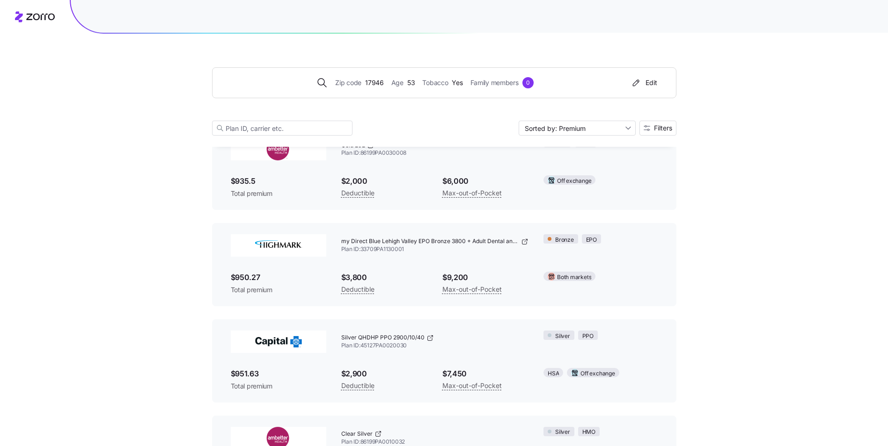
scroll to position [2293, 0]
click at [524, 240] on icon at bounding box center [524, 242] width 4 height 4
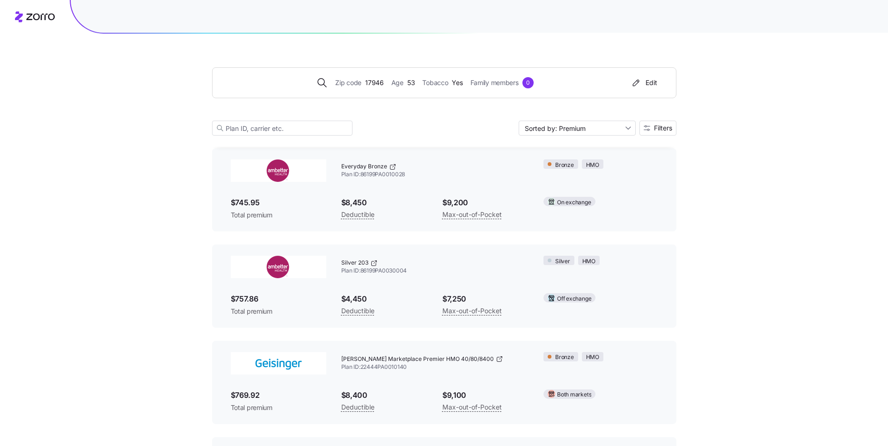
scroll to position [561, 0]
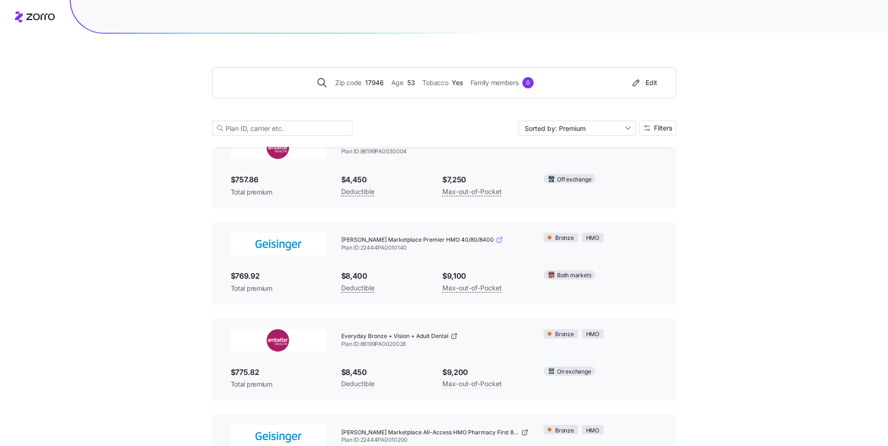
click at [495, 239] on icon at bounding box center [498, 239] width 7 height 7
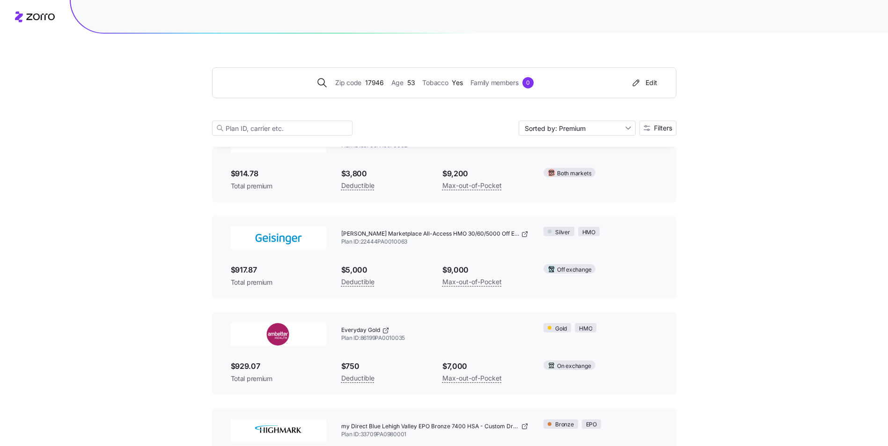
scroll to position [1825, 0]
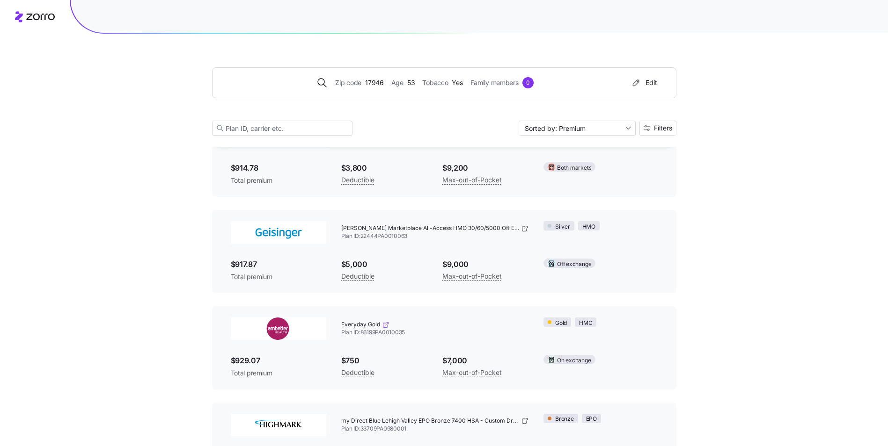
click at [385, 325] on icon at bounding box center [386, 323] width 3 height 3
